Goal: Find specific page/section: Find specific page/section

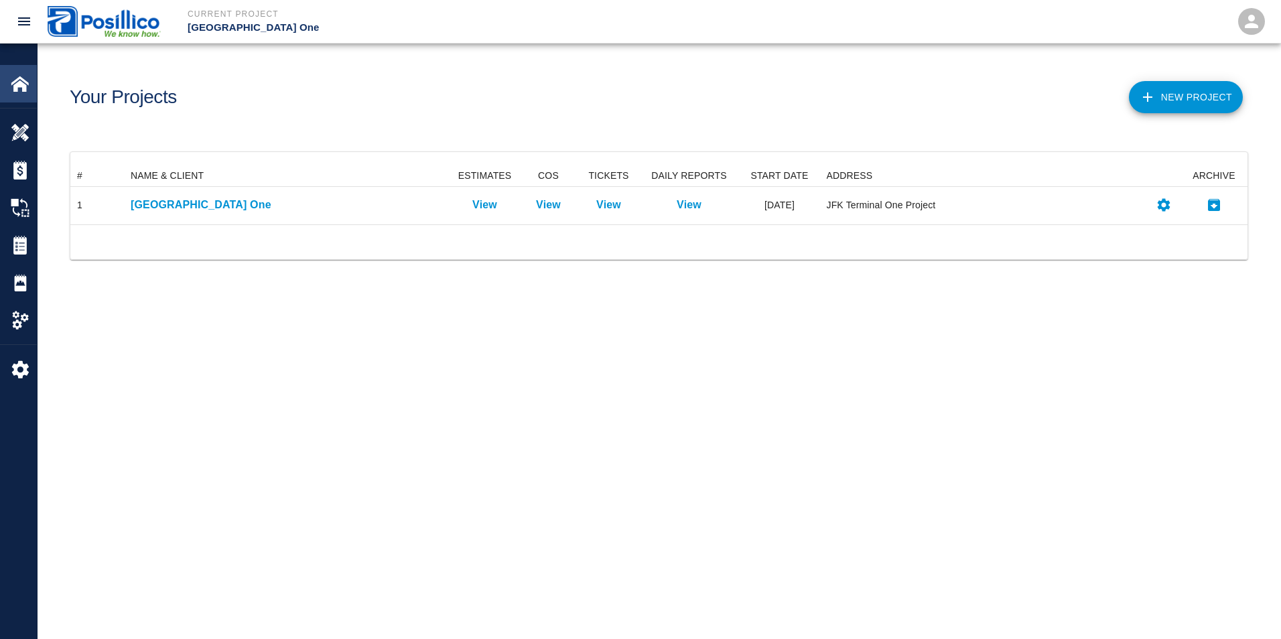
click at [15, 81] on img at bounding box center [20, 83] width 19 height 19
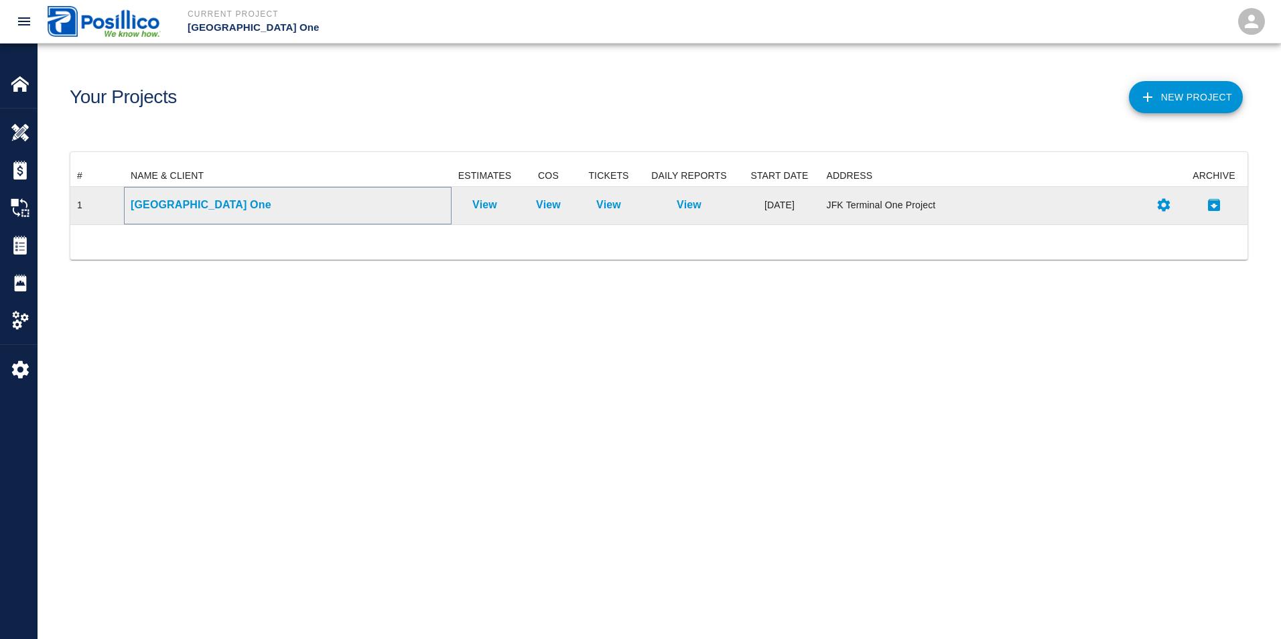
click at [161, 209] on p "[GEOGRAPHIC_DATA] One" at bounding box center [288, 205] width 314 height 16
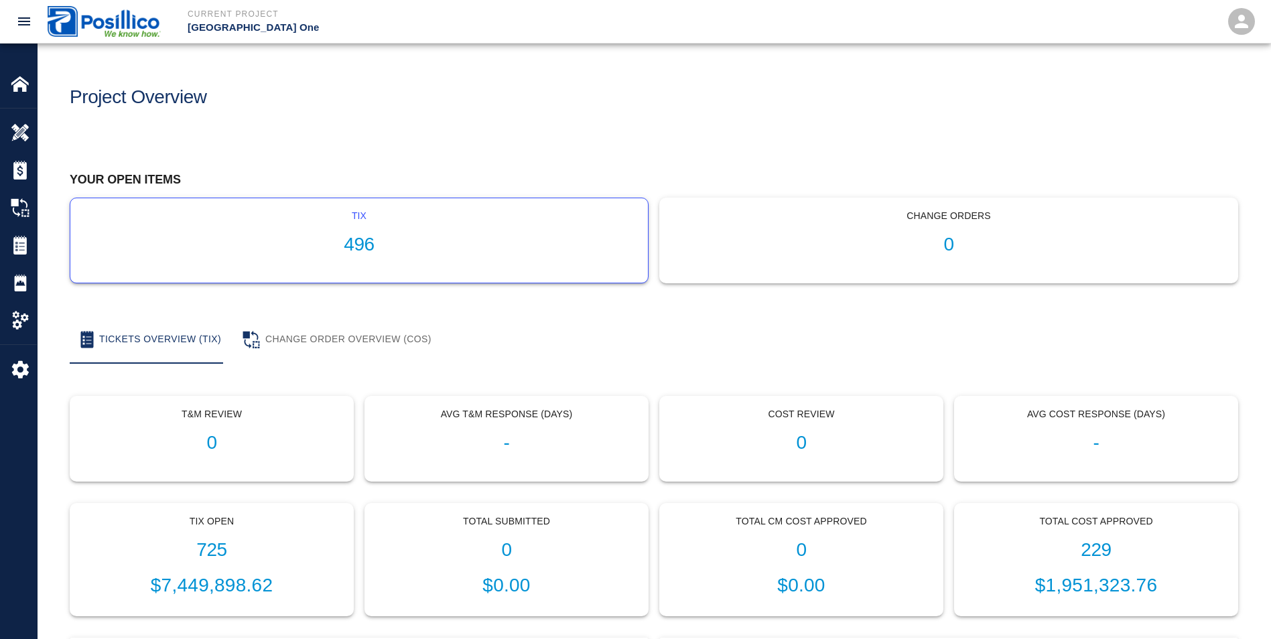
click at [310, 222] on p "tix" at bounding box center [359, 216] width 556 height 14
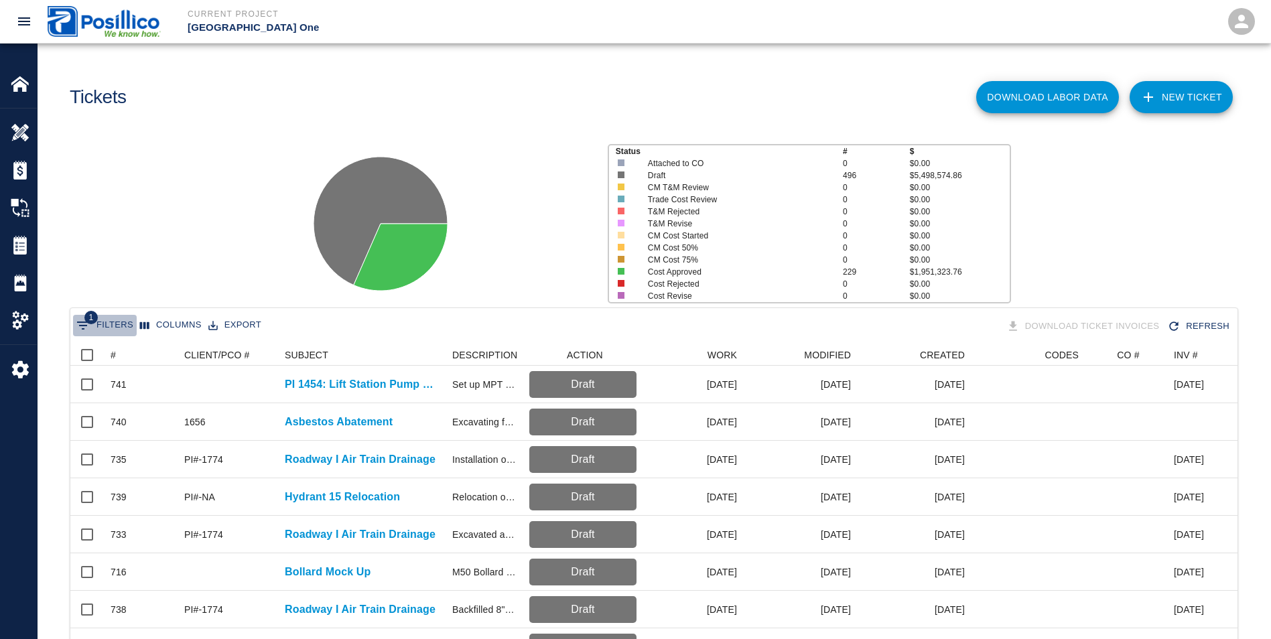
click at [115, 322] on button "1 Filters" at bounding box center [105, 325] width 64 height 21
select select "isAnyOf"
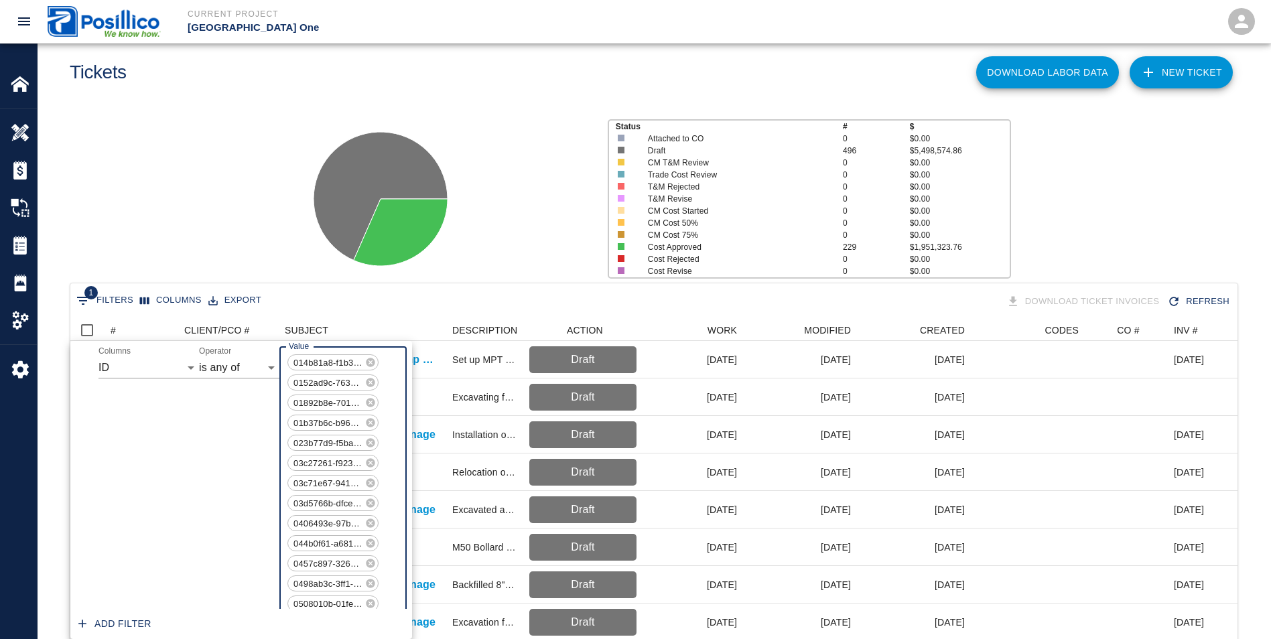
scroll to position [9750, 0]
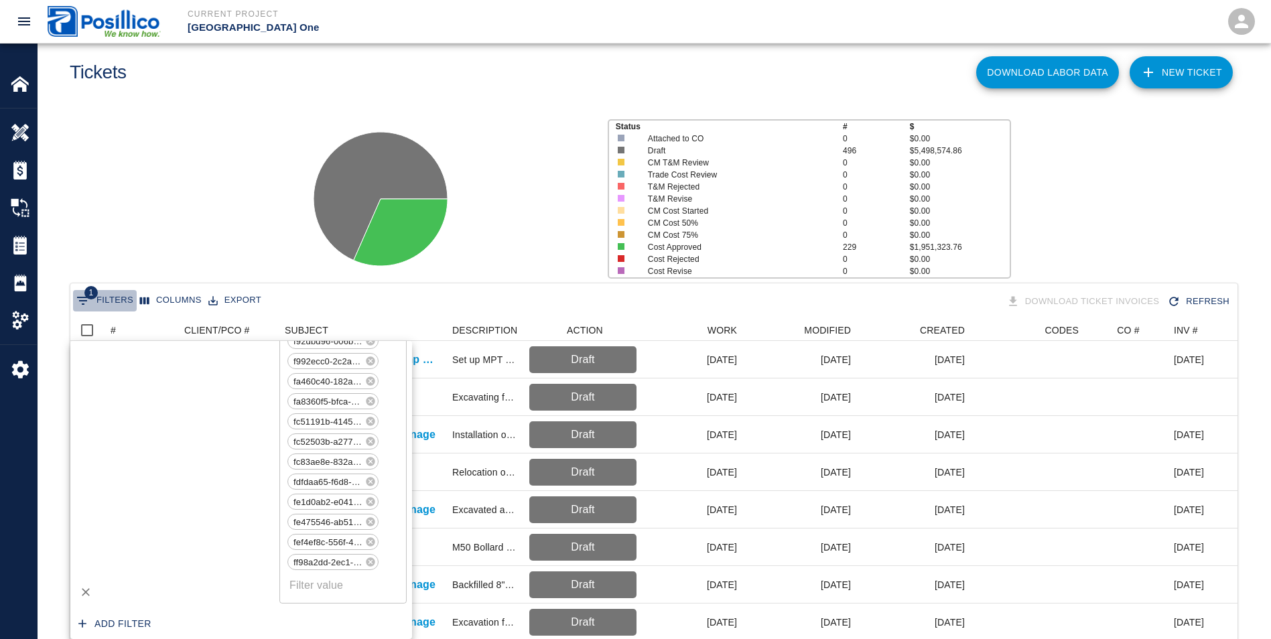
click at [114, 296] on button "1 Filters" at bounding box center [105, 300] width 64 height 21
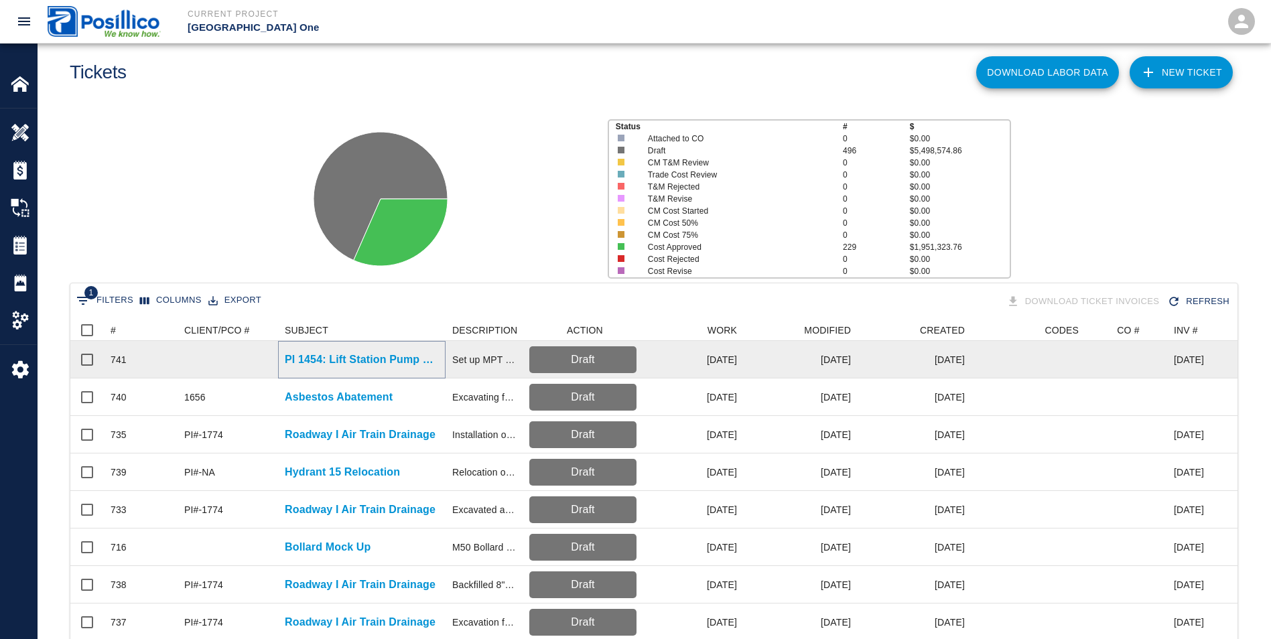
click at [381, 358] on p "PI 1454: Lift Station Pump Replacement" at bounding box center [362, 360] width 154 height 16
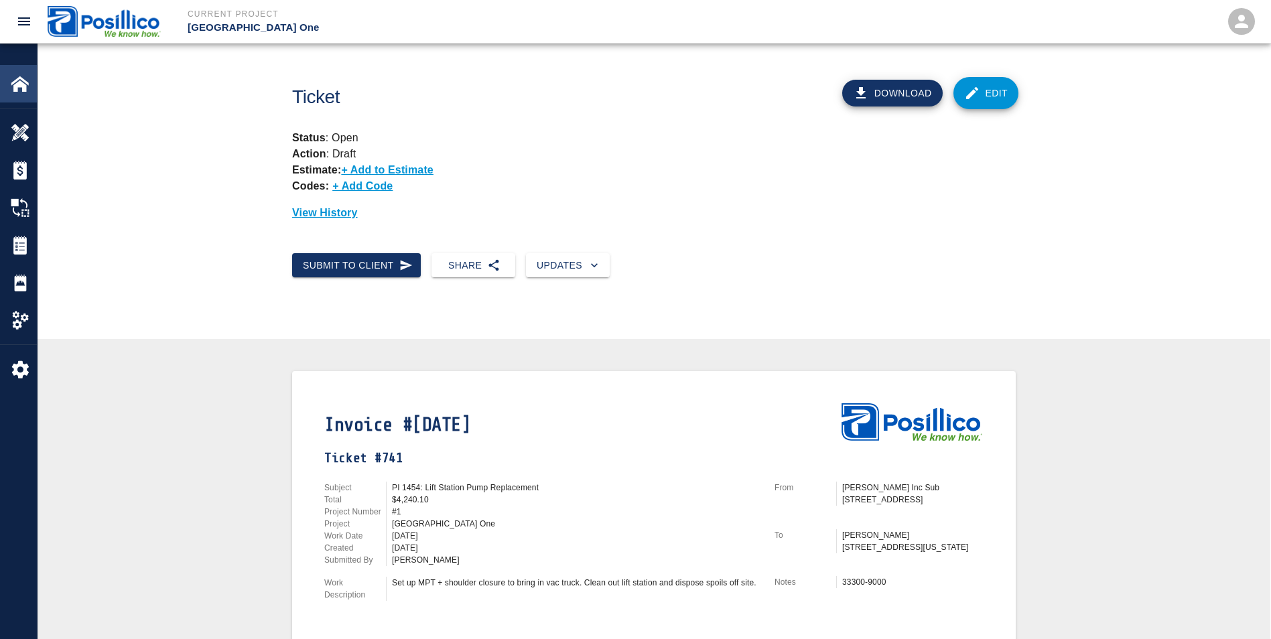
click at [7, 86] on div "Home" at bounding box center [18, 84] width 37 height 38
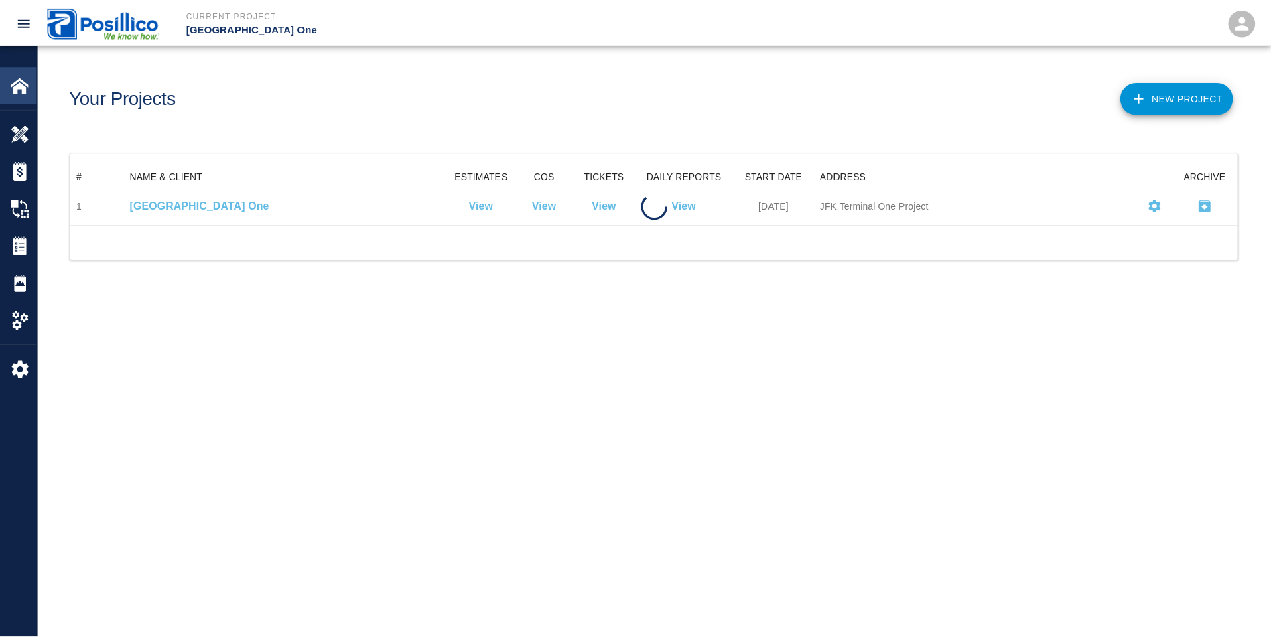
scroll to position [49, 1167]
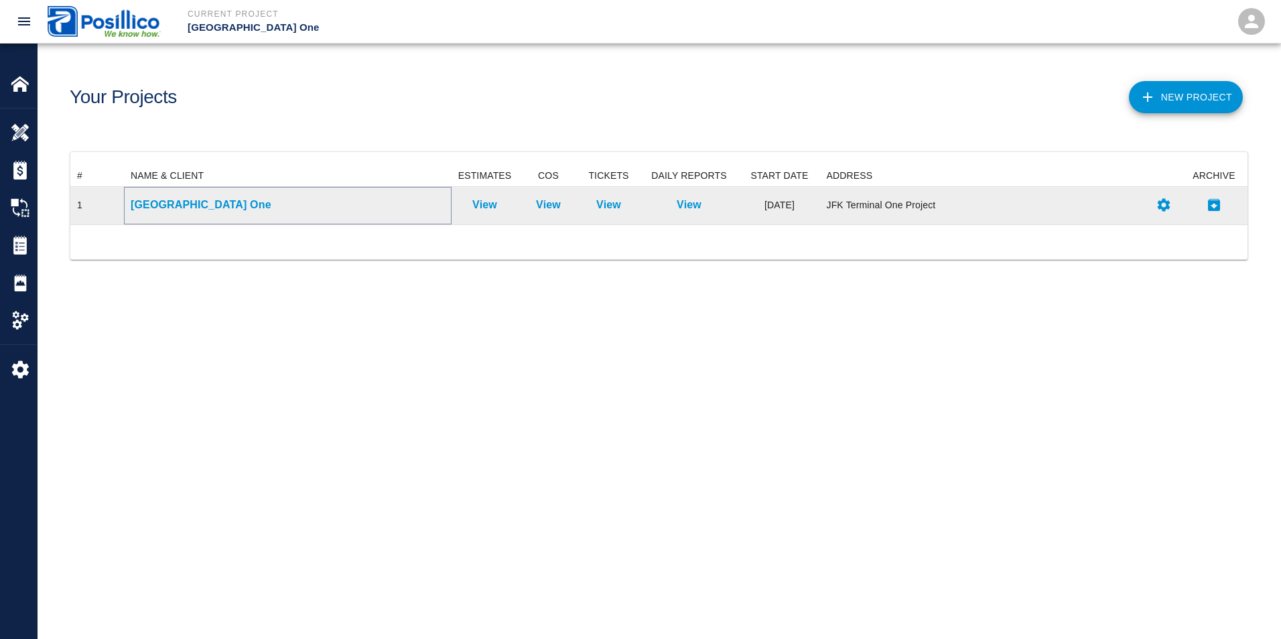
click at [169, 208] on p "[GEOGRAPHIC_DATA] One" at bounding box center [288, 205] width 314 height 16
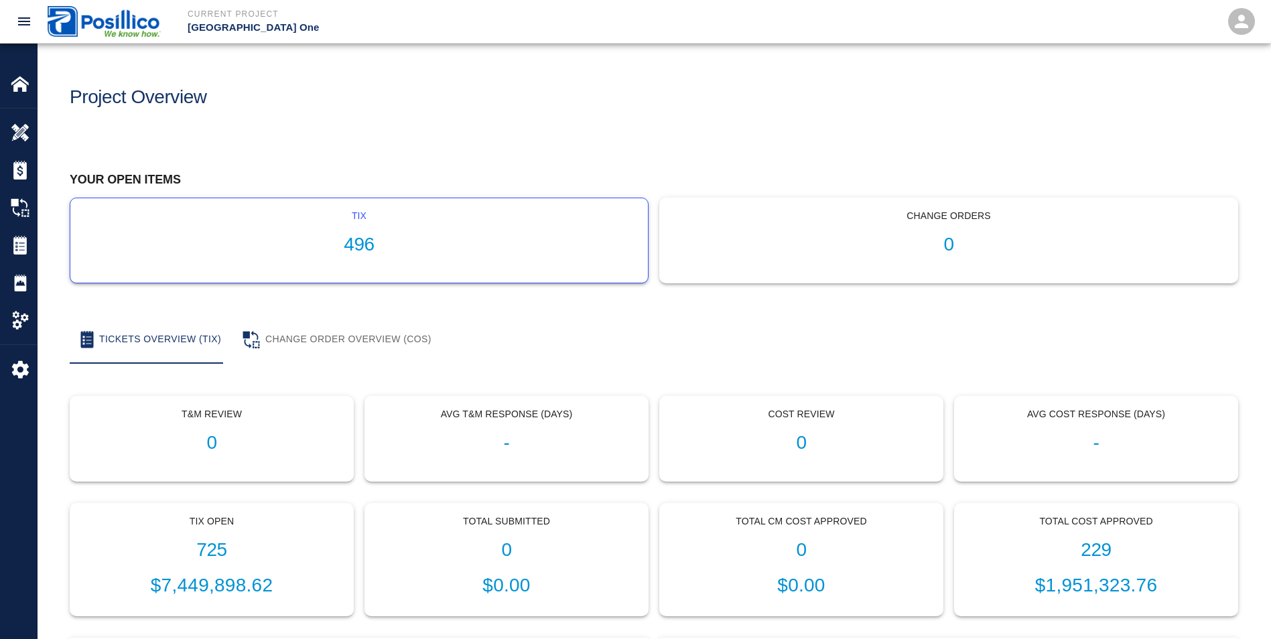
click at [417, 267] on div "tix 496" at bounding box center [359, 240] width 578 height 84
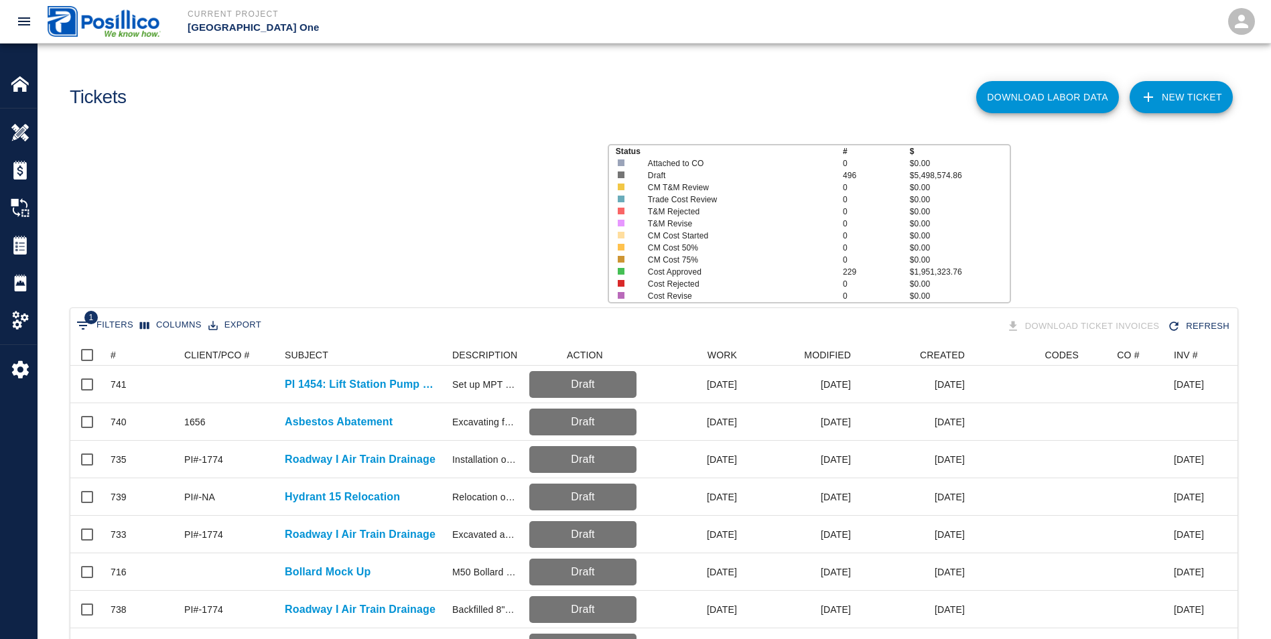
scroll to position [772, 1157]
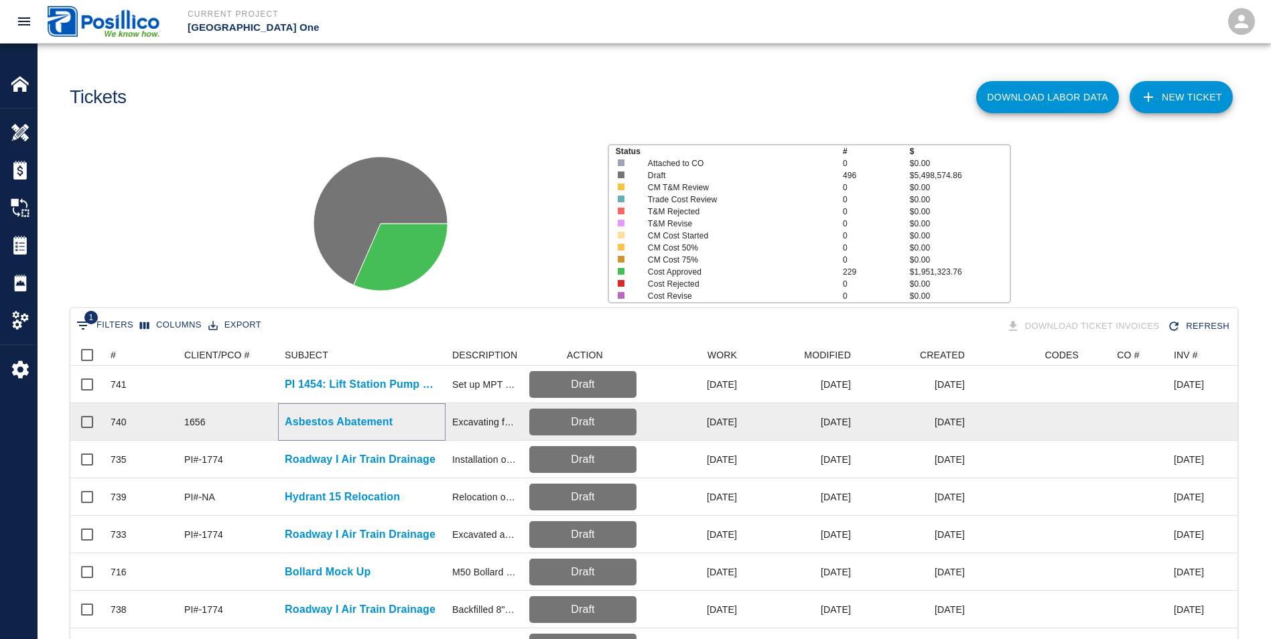
click at [314, 425] on p "Asbestos Abatement" at bounding box center [339, 422] width 108 height 16
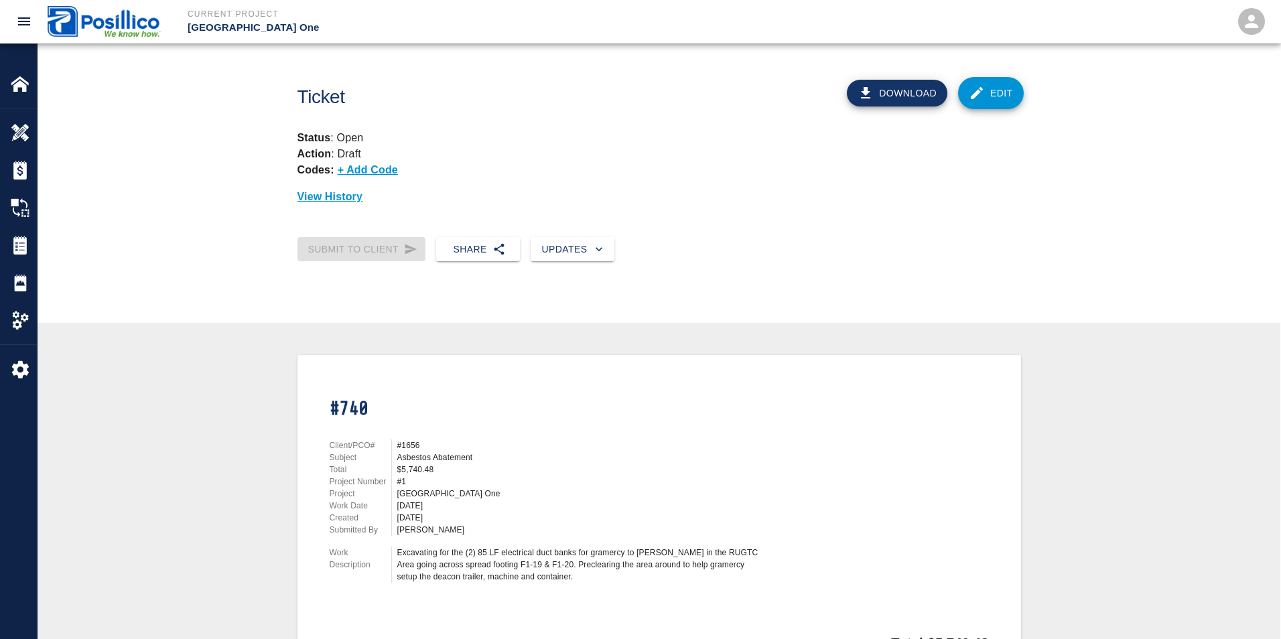
click at [314, 425] on div "Client/PCO# #1656 Subject Asbestos Abatement Total $5,740.48 Project Number #1 …" at bounding box center [539, 508] width 450 height 170
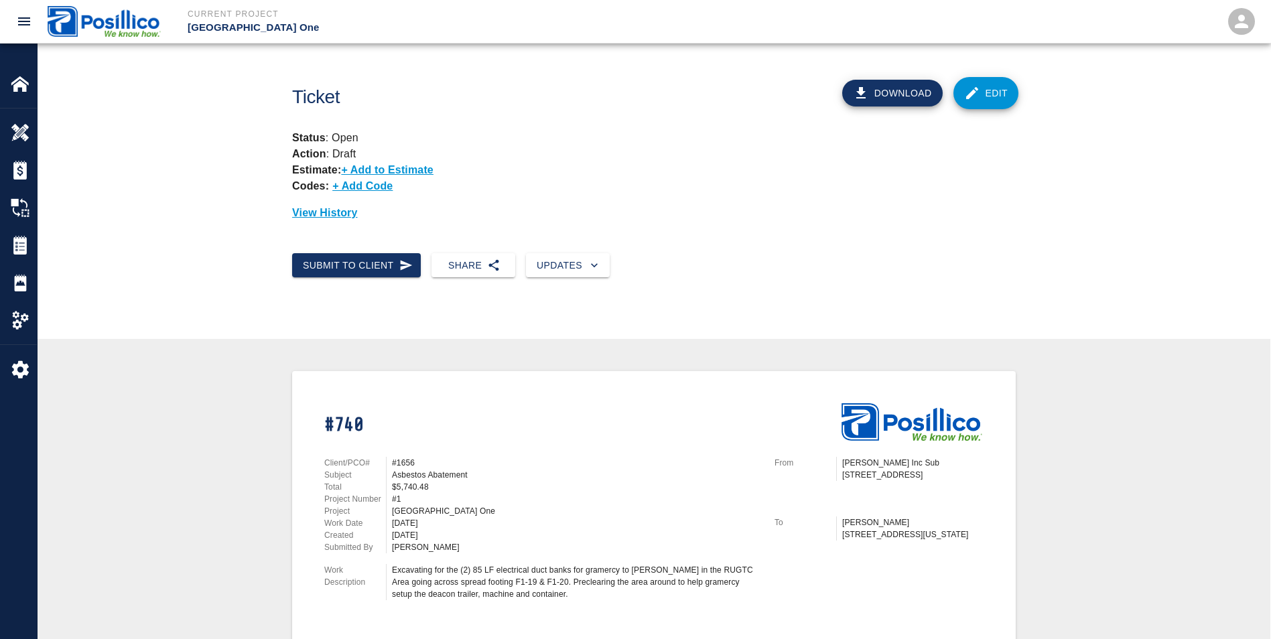
drag, startPoint x: 314, startPoint y: 425, endPoint x: 514, endPoint y: 412, distance: 200.8
click at [515, 412] on div "#740" at bounding box center [533, 414] width 450 height 54
click at [214, 28] on p "[GEOGRAPHIC_DATA] One" at bounding box center [448, 27] width 521 height 15
click at [323, 101] on h1 "Ticket" at bounding box center [500, 97] width 417 height 22
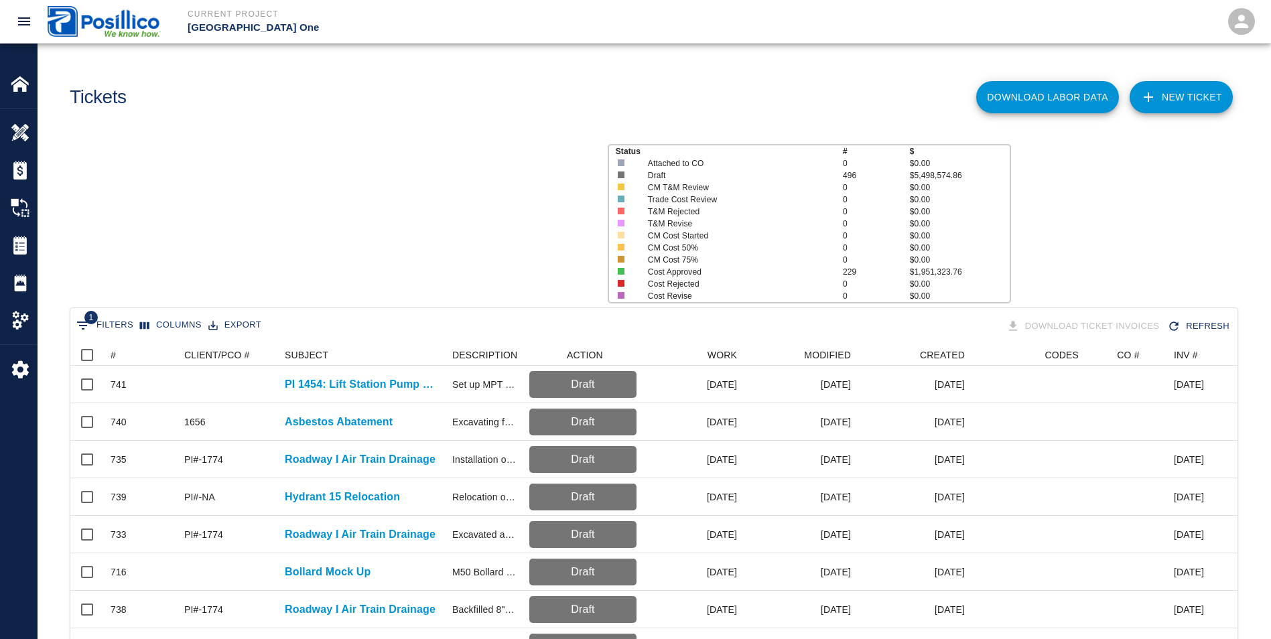
scroll to position [772, 1157]
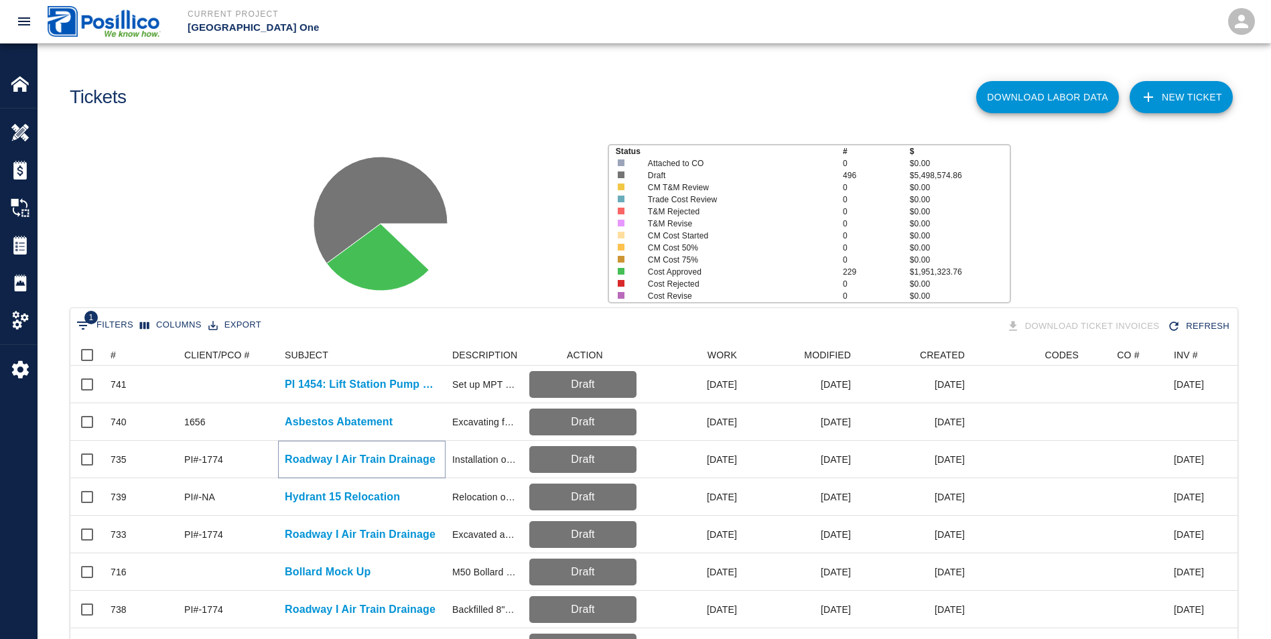
click at [319, 462] on p "Roadway I Air Train Drainage" at bounding box center [360, 460] width 151 height 16
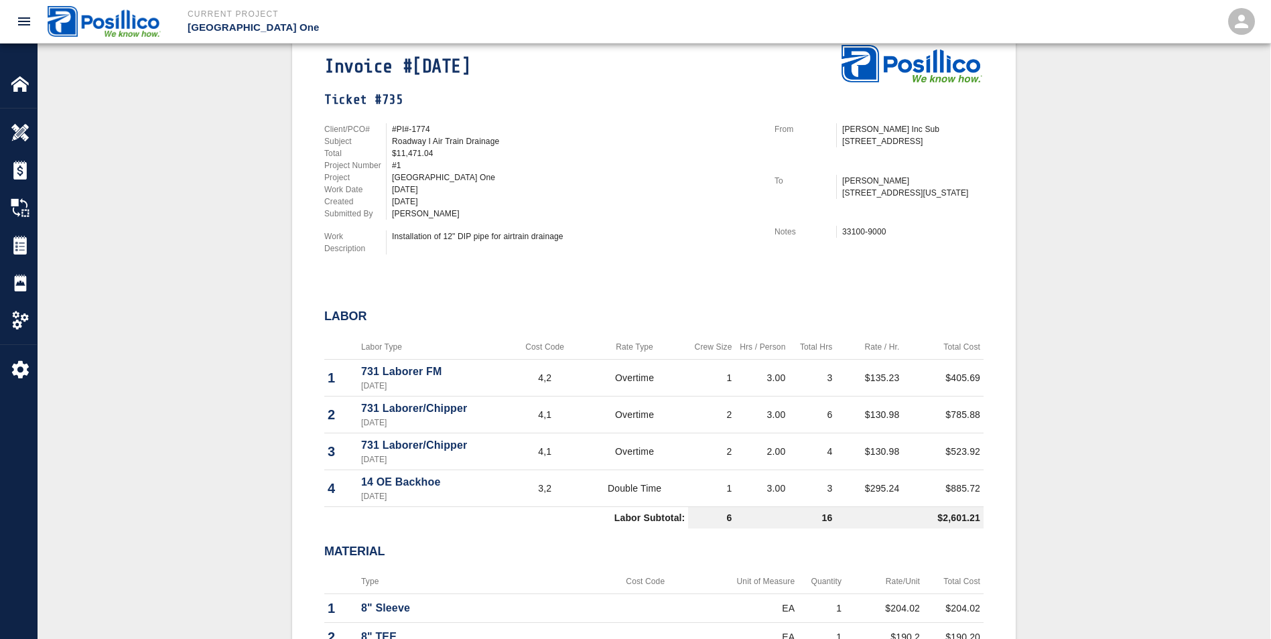
scroll to position [335, 0]
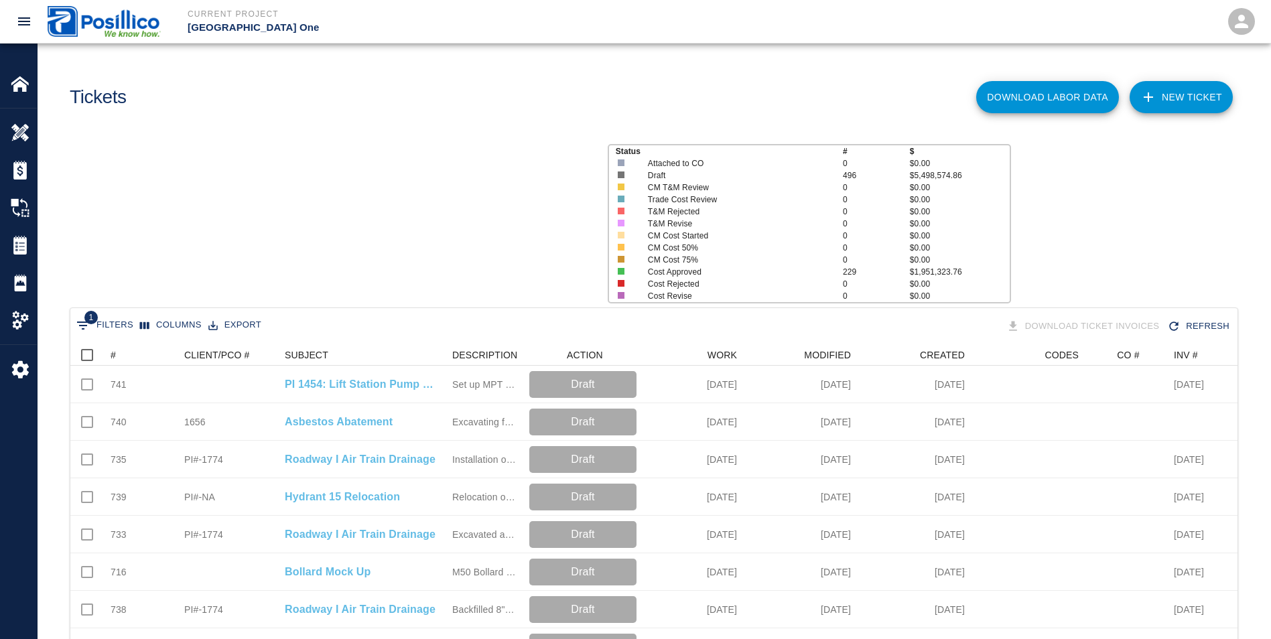
scroll to position [772, 1157]
